Goal: Find specific page/section: Find specific page/section

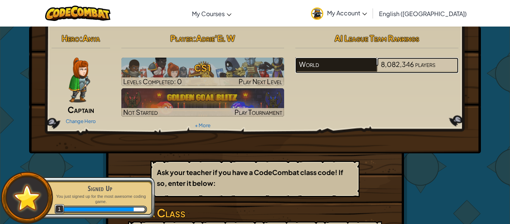
click at [347, 65] on div "World" at bounding box center [335, 65] width 81 height 14
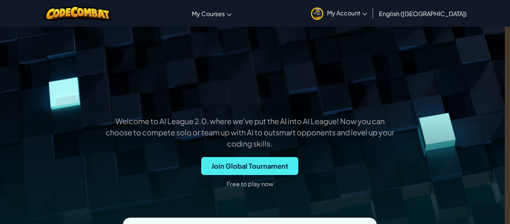
scroll to position [159, 14]
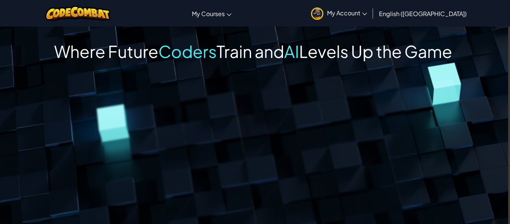
scroll to position [0, 2]
